Goal: Information Seeking & Learning: Find specific page/section

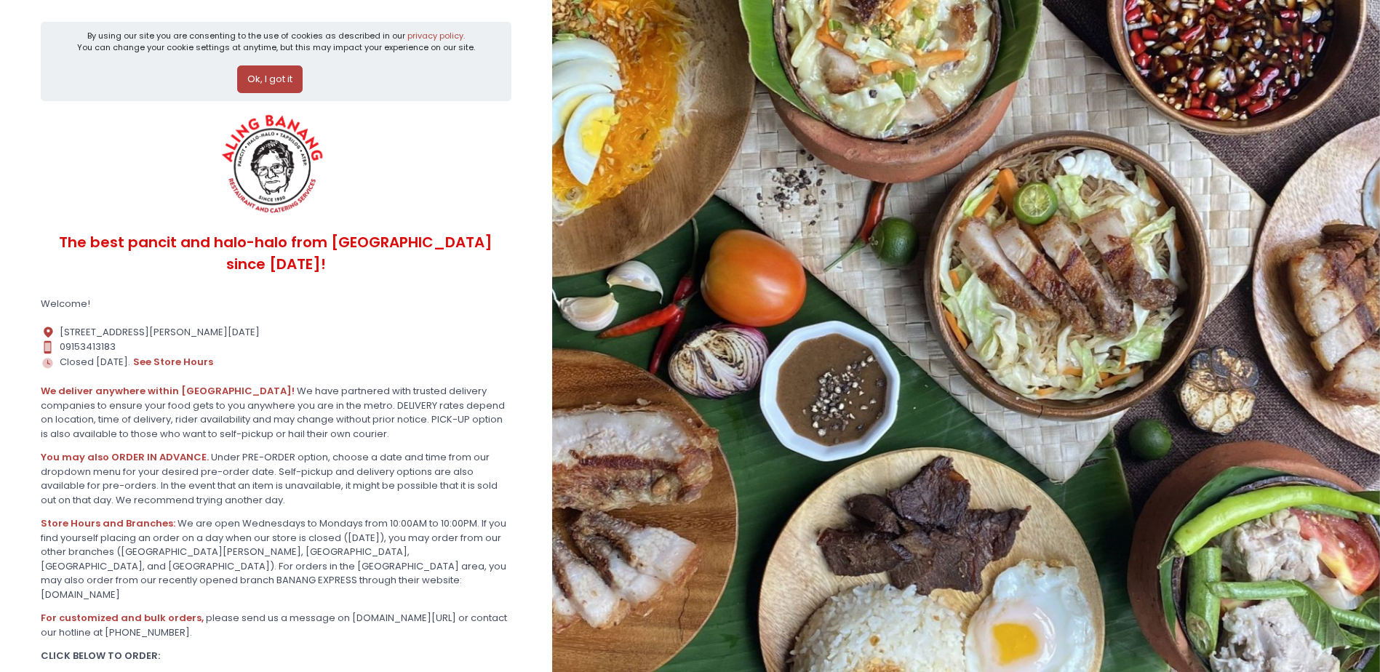
scroll to position [84, 0]
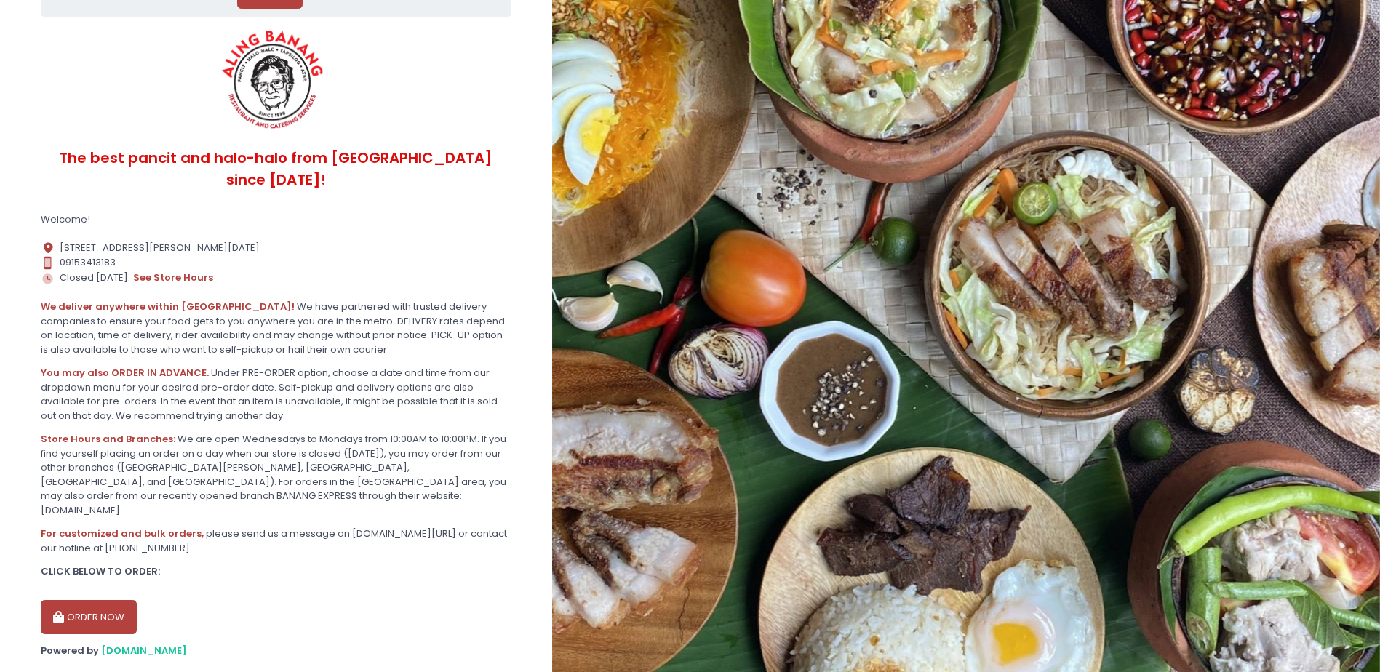
click at [262, 78] on img at bounding box center [273, 80] width 121 height 109
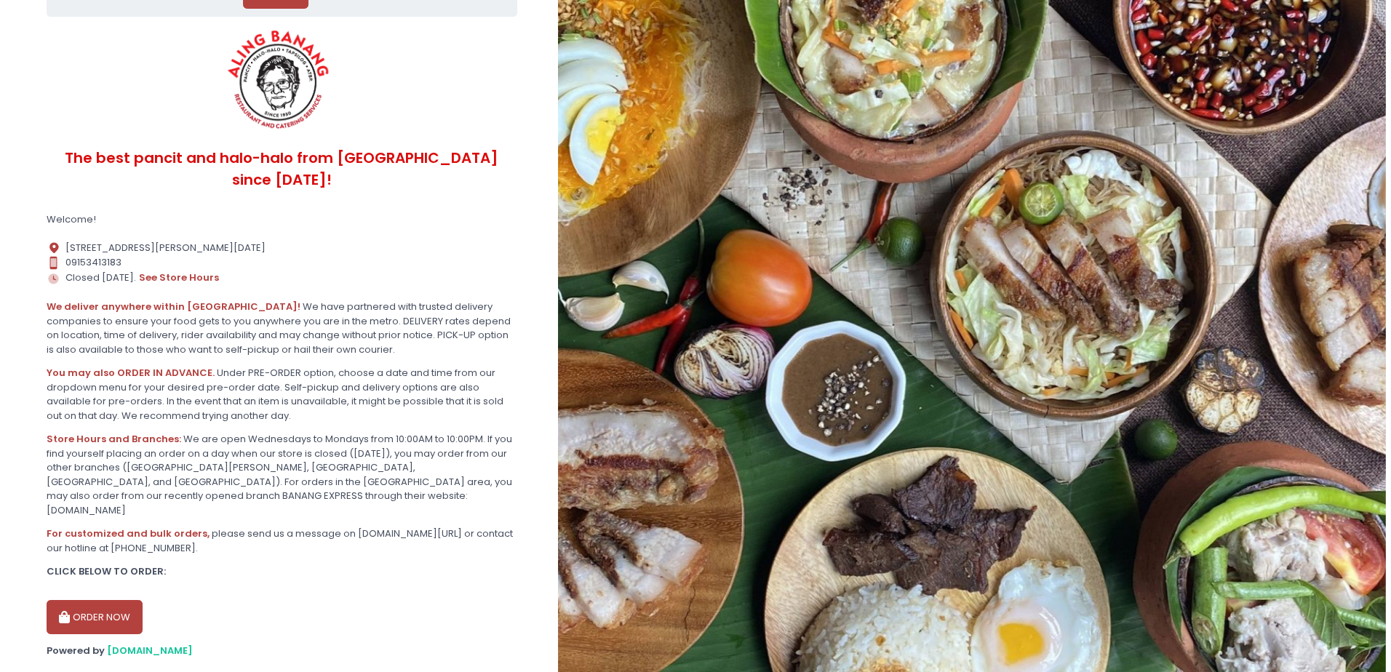
scroll to position [0, 0]
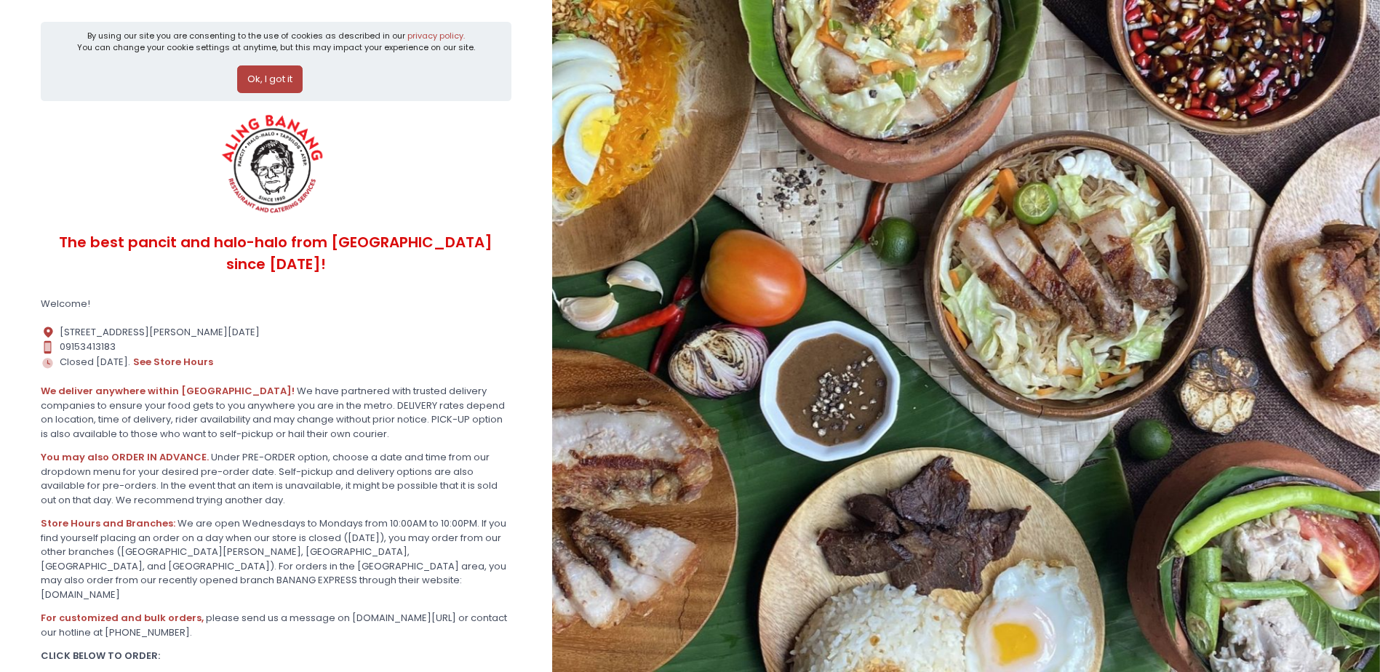
click at [281, 71] on button "Ok, I got it" at bounding box center [269, 79] width 65 height 28
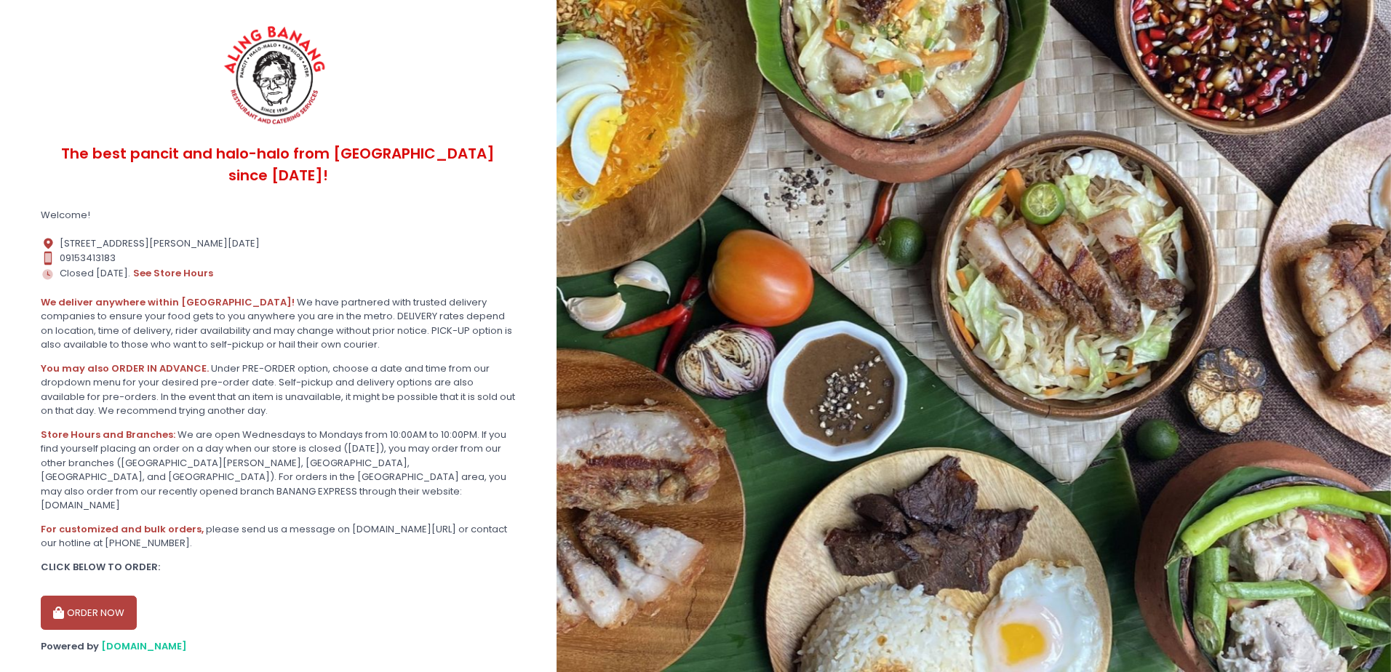
click at [878, 218] on img at bounding box center [974, 336] width 834 height 672
click at [107, 596] on button "ORDER NOW" at bounding box center [89, 613] width 96 height 35
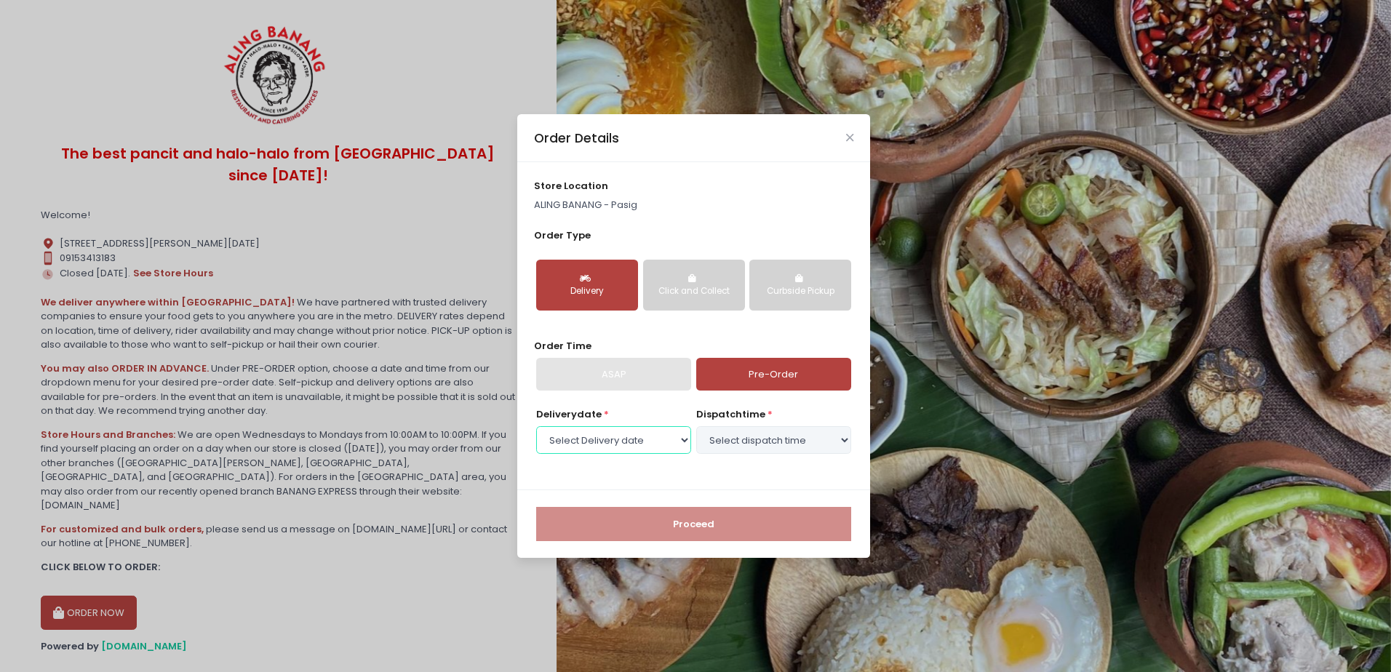
click at [583, 439] on select "Select Delivery date Wednesday, Sep 10th Thursday, Sep 11th Friday, Sep 12th Sa…" at bounding box center [613, 440] width 155 height 28
click at [546, 465] on div "Delivery date * Select Delivery date Wednesday, Sep 10th Thursday, Sep 11th Fri…" at bounding box center [694, 439] width 320 height 65
click at [554, 446] on select "Select Delivery date Wednesday, Sep 10th Thursday, Sep 11th Friday, Sep 12th Sa…" at bounding box center [613, 440] width 155 height 28
click at [543, 490] on div "Proceed" at bounding box center [693, 524] width 353 height 68
click at [711, 291] on div "Click and Collect" at bounding box center [693, 291] width 81 height 13
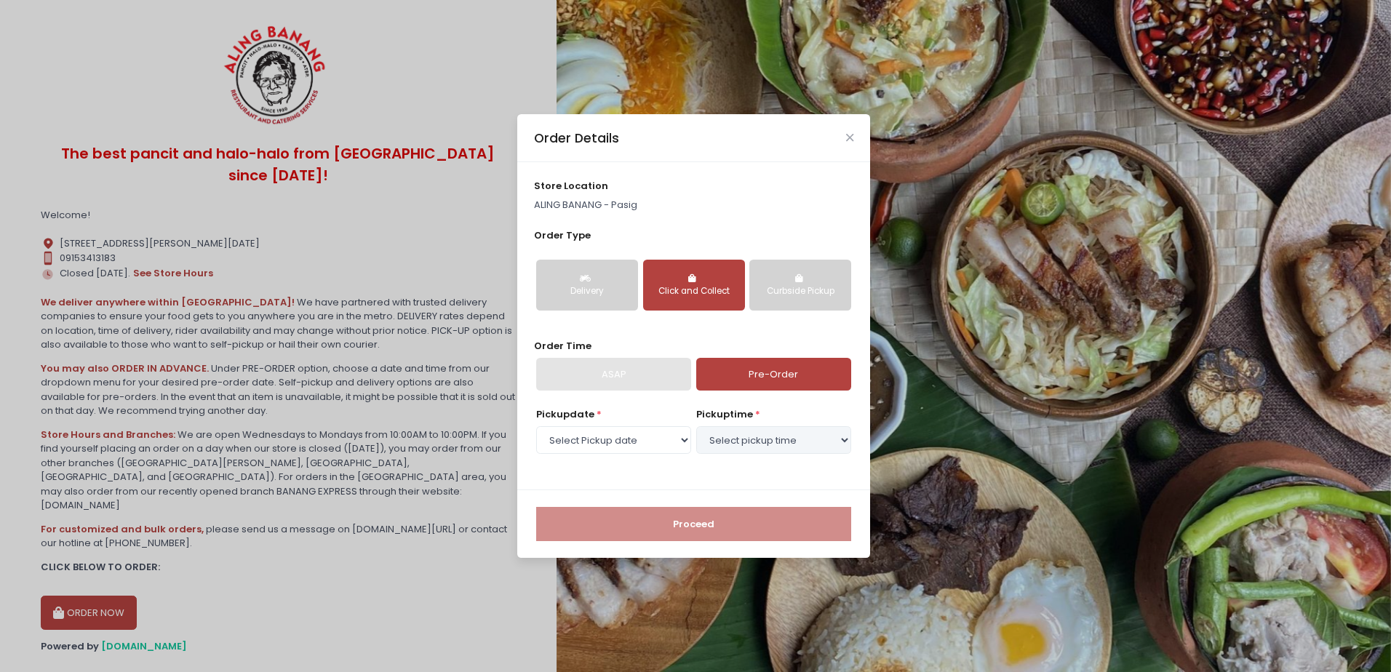
click at [780, 297] on div "Curbside Pickup" at bounding box center [800, 291] width 81 height 13
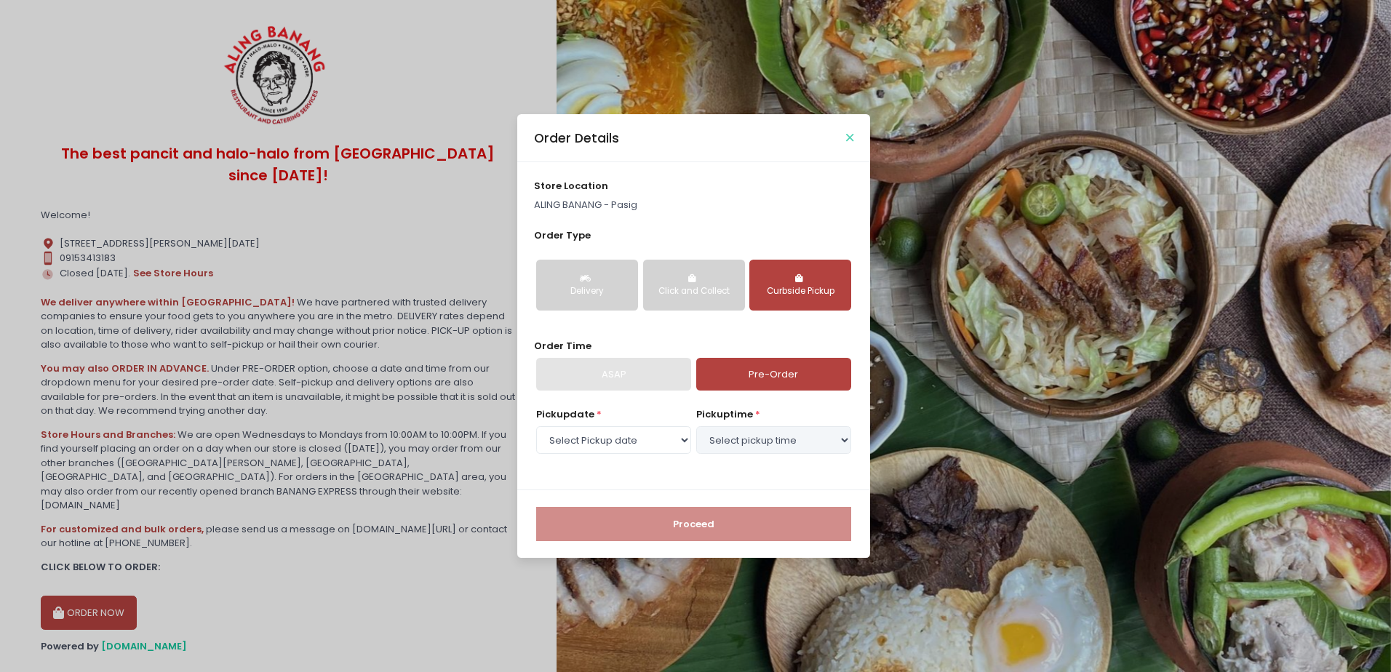
click at [849, 137] on icon "Close" at bounding box center [849, 137] width 7 height 11
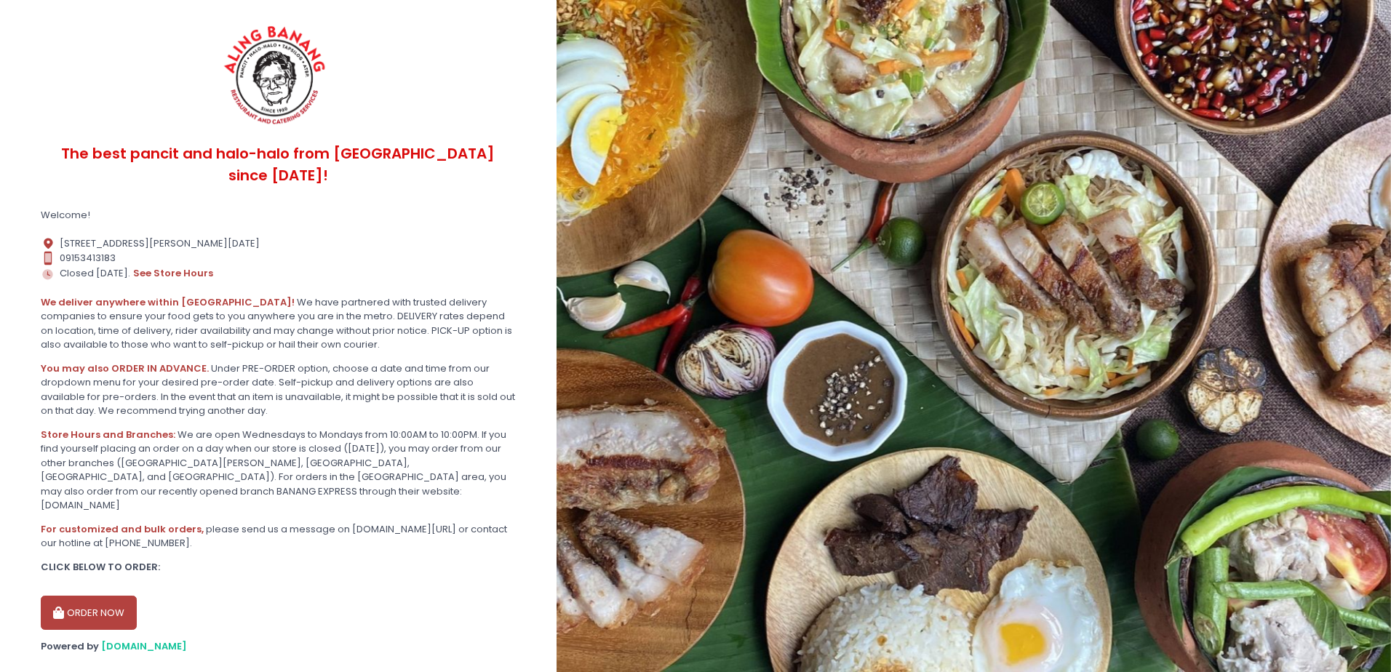
click at [717, 308] on img at bounding box center [974, 336] width 834 height 672
click at [116, 639] on span "[DOMAIN_NAME]" at bounding box center [144, 646] width 86 height 14
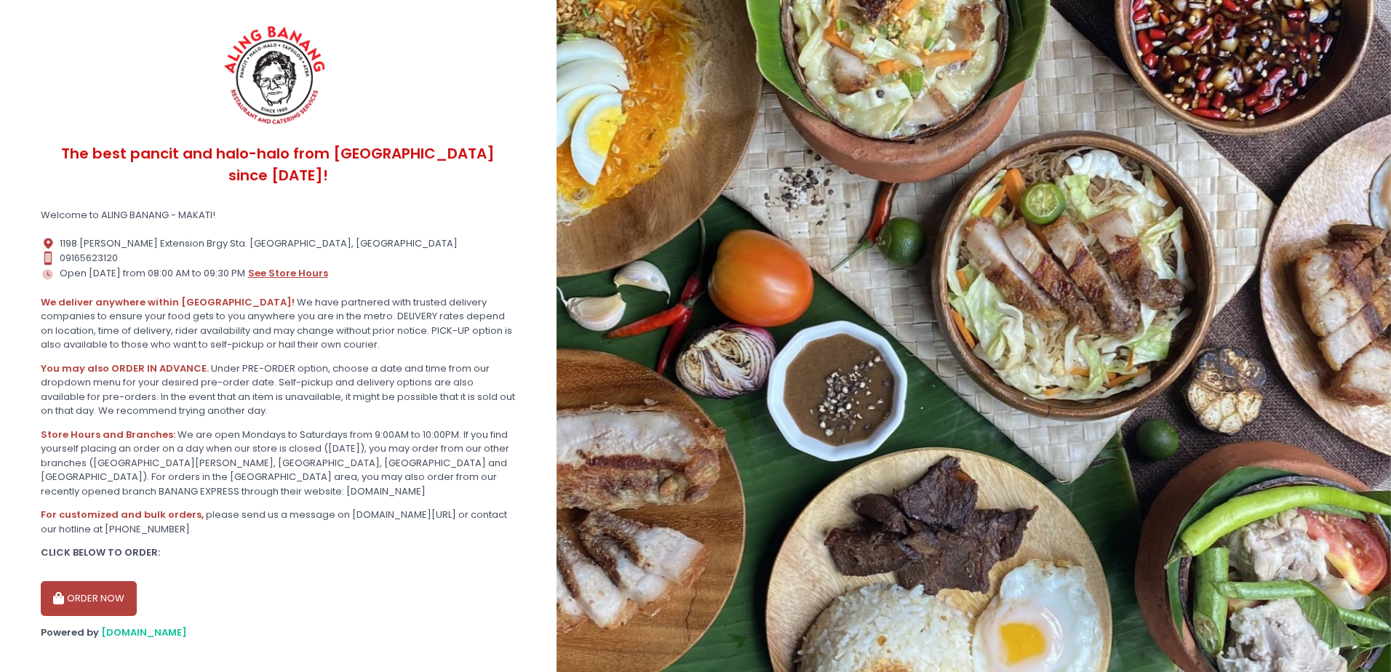
click at [304, 266] on button "see store hours" at bounding box center [287, 274] width 81 height 16
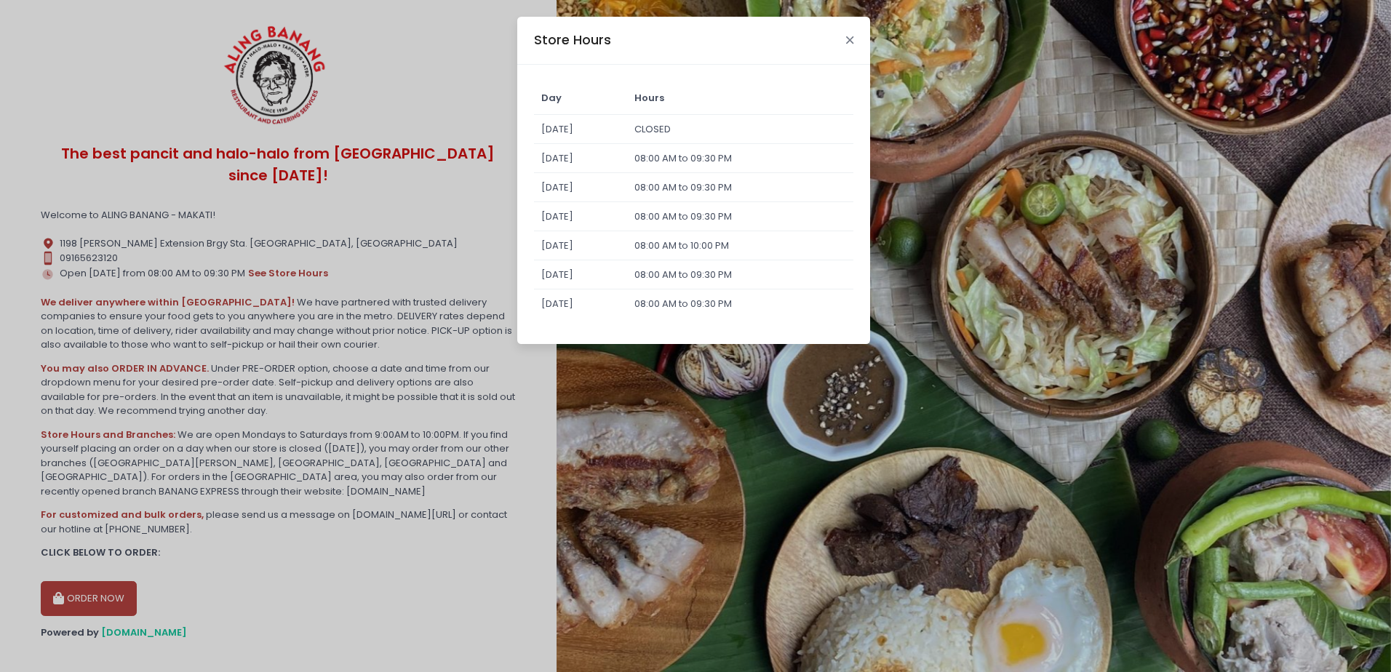
click at [852, 41] on icon "Close" at bounding box center [849, 40] width 7 height 11
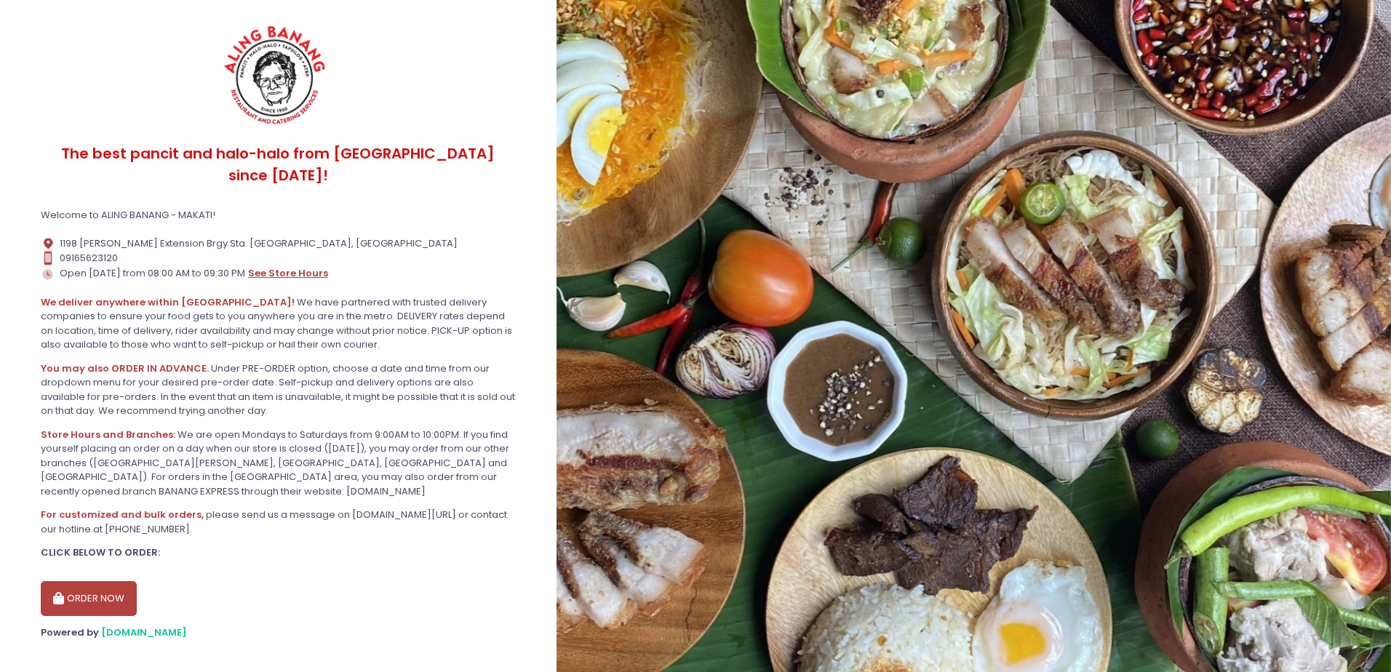
click at [284, 266] on button "see store hours" at bounding box center [287, 274] width 81 height 16
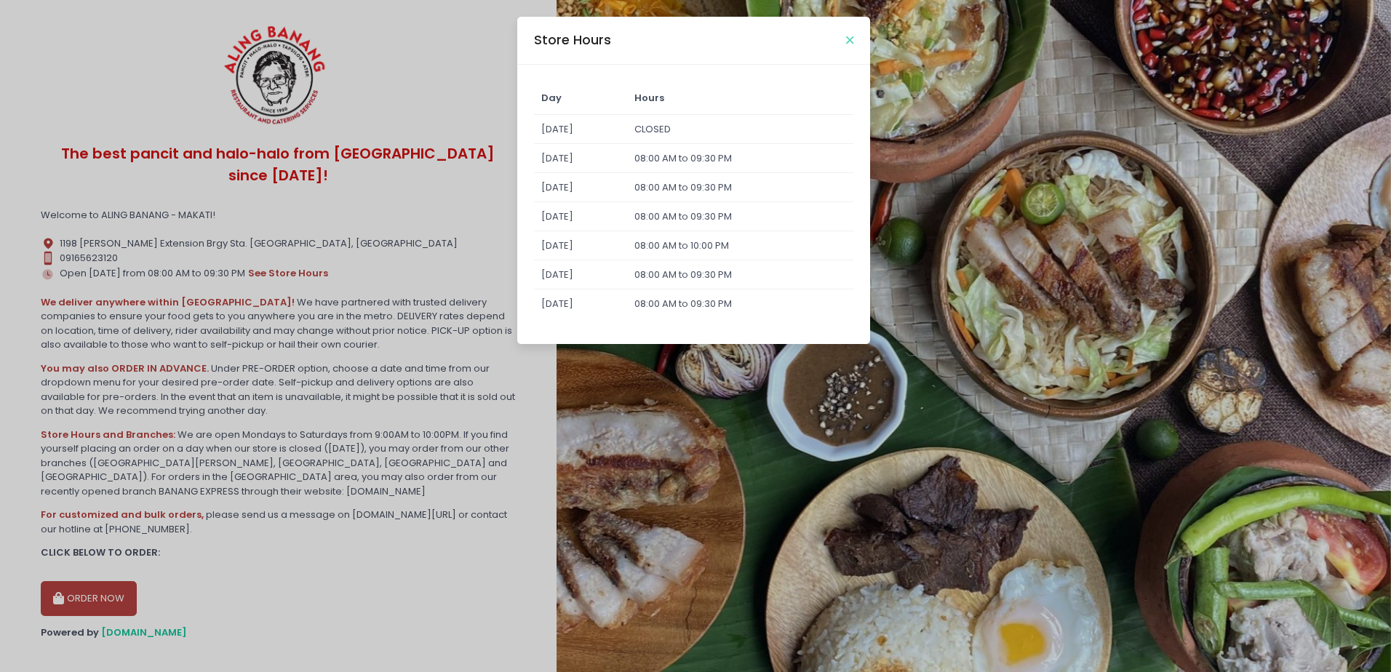
click at [847, 41] on icon "Close" at bounding box center [849, 40] width 7 height 11
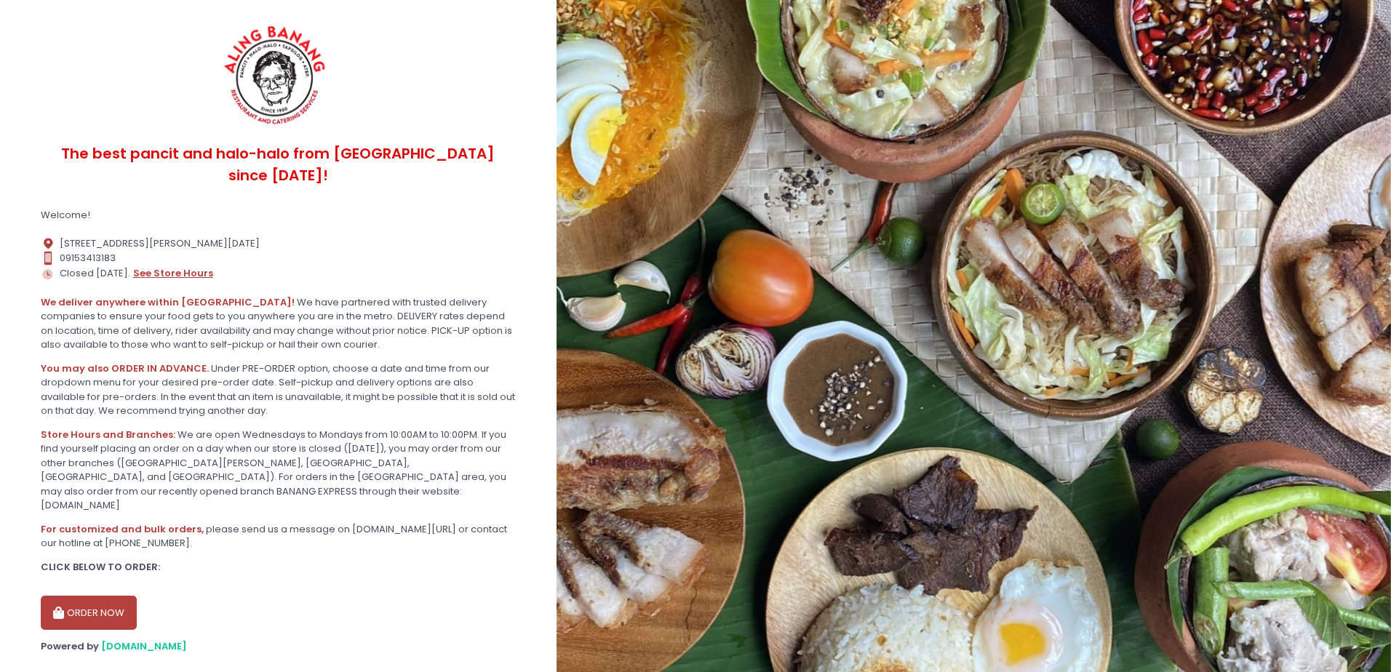
click at [180, 266] on button "see store hours" at bounding box center [172, 274] width 81 height 16
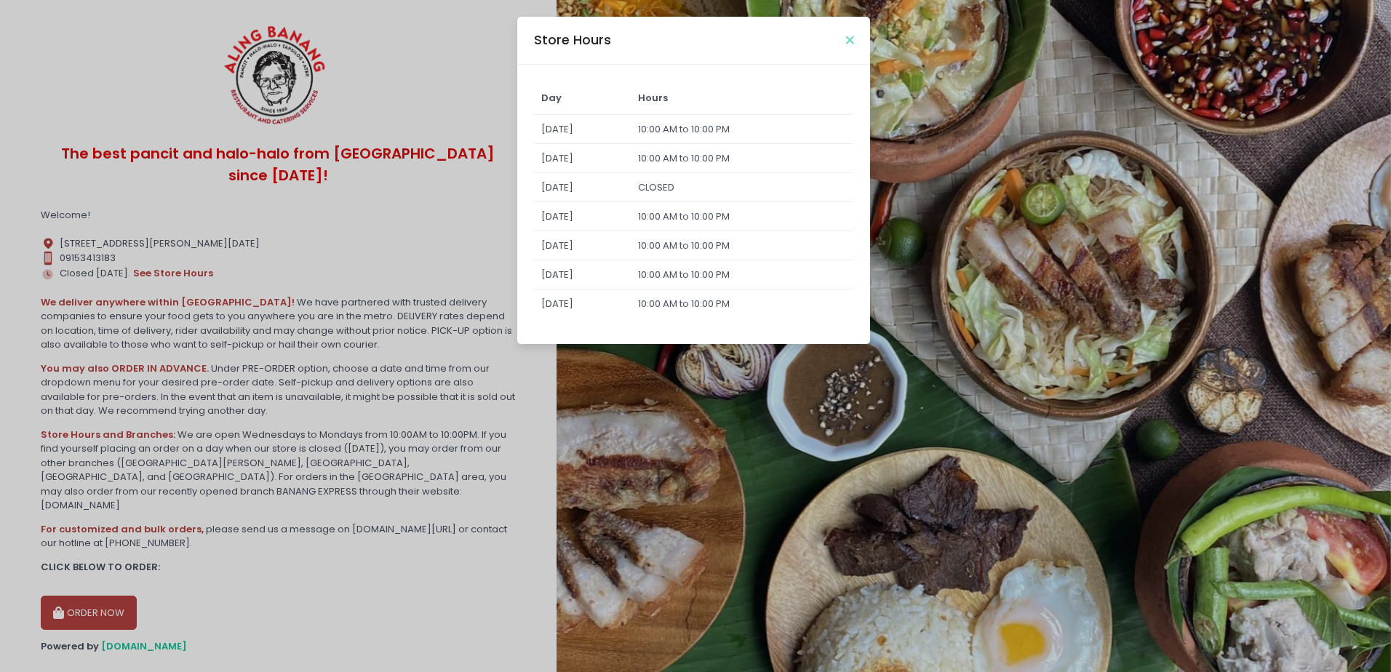
click at [851, 41] on icon "Close" at bounding box center [849, 40] width 7 height 11
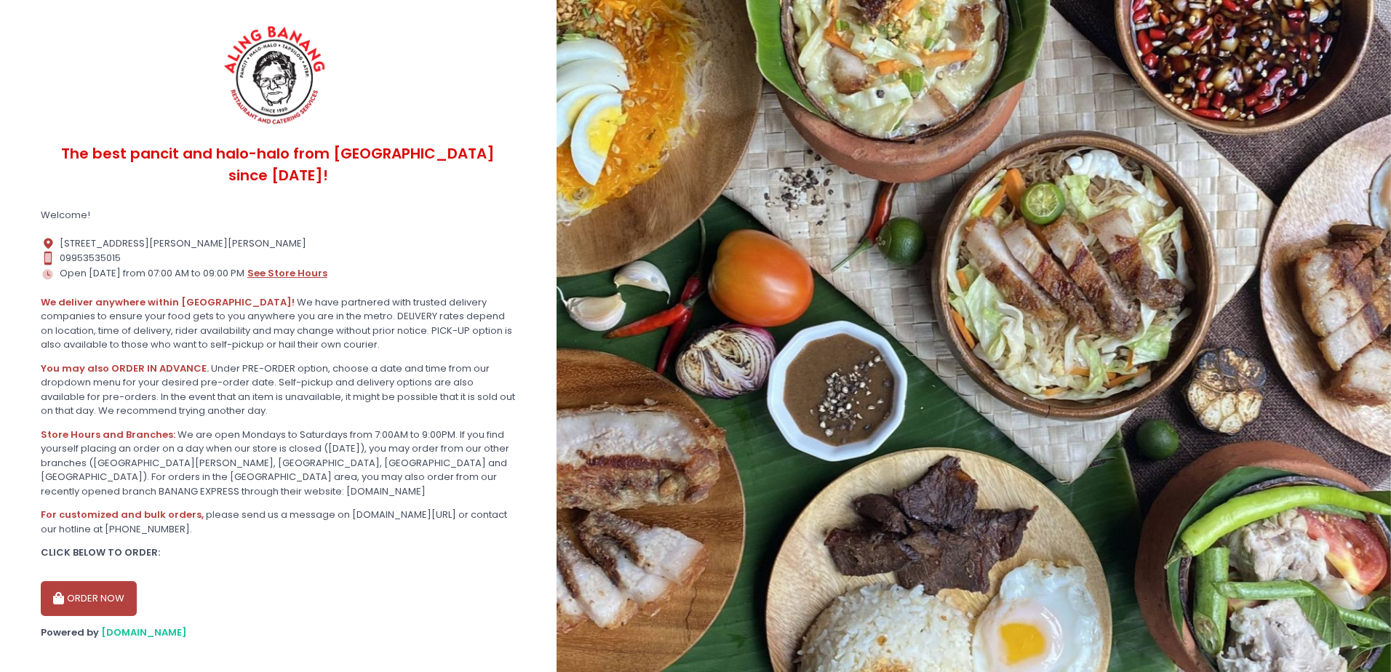
click at [267, 266] on button "see store hours" at bounding box center [287, 274] width 81 height 16
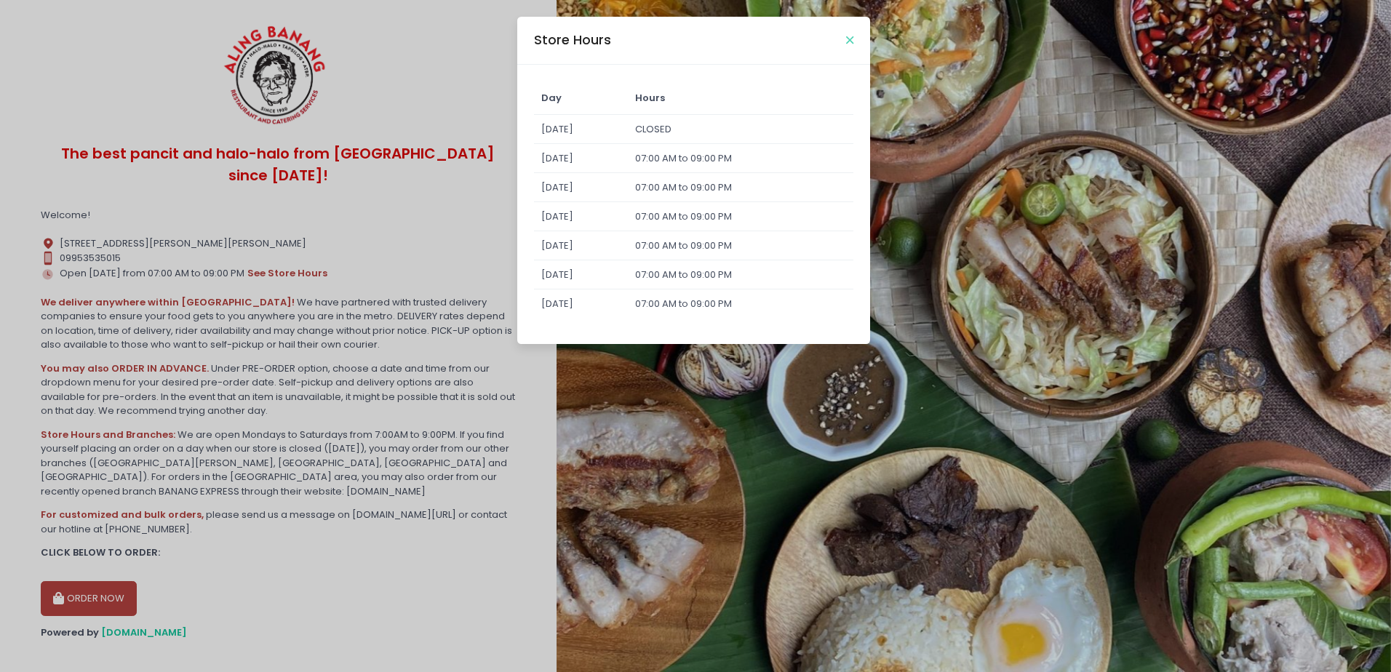
click at [848, 38] on icon "Close" at bounding box center [849, 40] width 7 height 11
